Goal: Communication & Community: Answer question/provide support

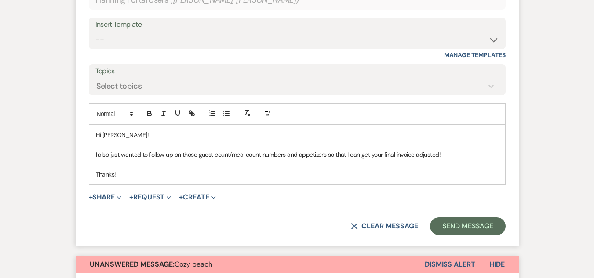
scroll to position [1279, 0]
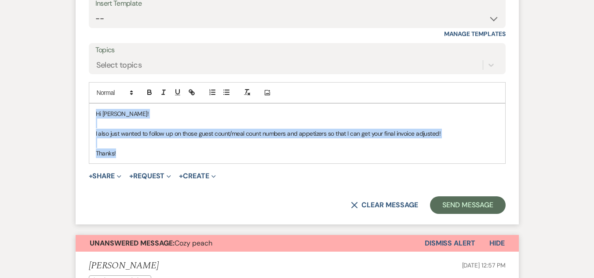
drag, startPoint x: 131, startPoint y: 166, endPoint x: 72, endPoint y: 120, distance: 74.6
click at [72, 120] on div "Event Messages Log Log Message + New Message Communicate with clients by clicki…" at bounding box center [297, 17] width 501 height 2252
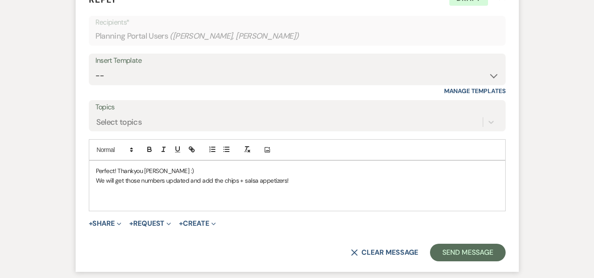
scroll to position [1234, 0]
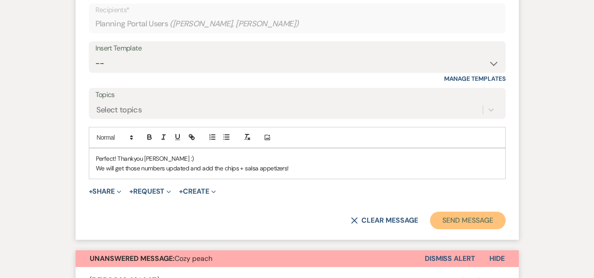
click at [446, 228] on button "Send Message" at bounding box center [467, 221] width 75 height 18
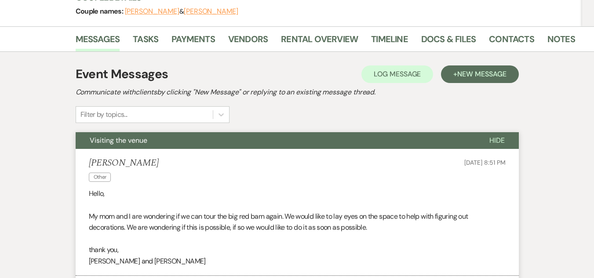
scroll to position [0, 0]
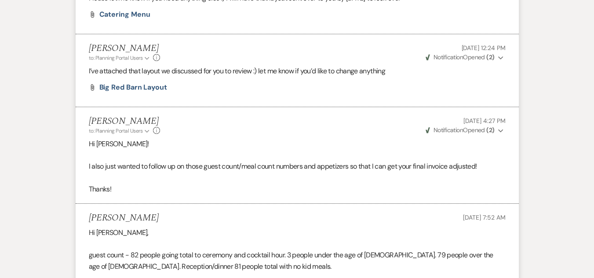
scroll to position [863, 0]
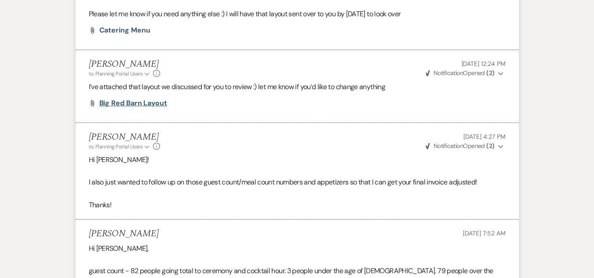
click at [149, 108] on span "Big Red Barn Layout" at bounding box center [133, 103] width 68 height 9
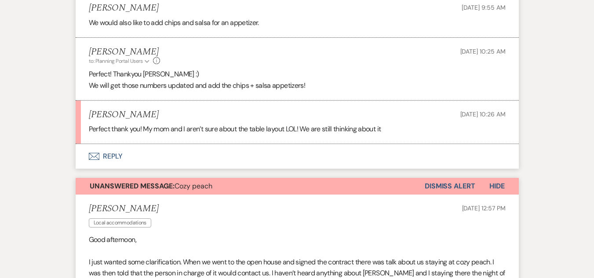
scroll to position [1179, 0]
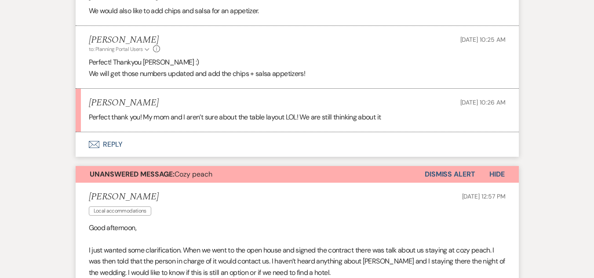
click at [105, 152] on button "Envelope Reply" at bounding box center [297, 144] width 443 height 25
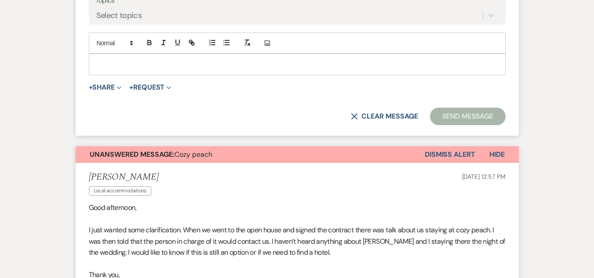
scroll to position [1444, 0]
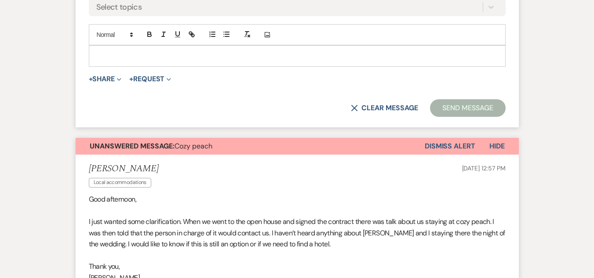
click at [240, 66] on div at bounding box center [297, 56] width 416 height 20
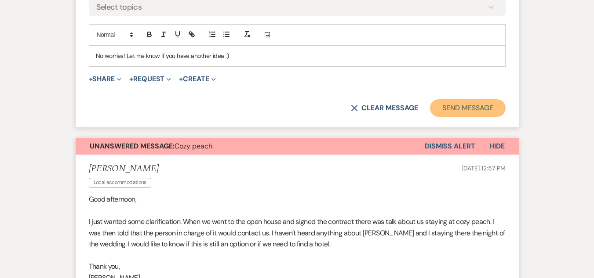
click at [463, 117] on button "Send Message" at bounding box center [467, 108] width 75 height 18
